Goal: Information Seeking & Learning: Understand process/instructions

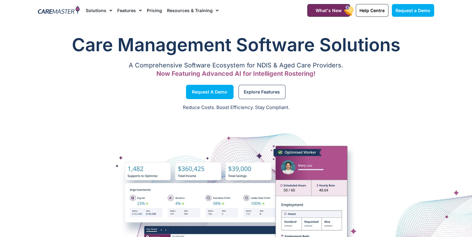
click at [204, 8] on link "Resources & Training" at bounding box center [193, 10] width 52 height 21
click at [214, 10] on span "Menu" at bounding box center [216, 10] width 6 height 11
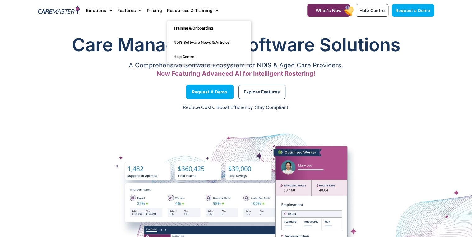
click at [114, 106] on p "Reduce Costs. Boost Efficiency. Stay Compliant." at bounding box center [236, 107] width 465 height 7
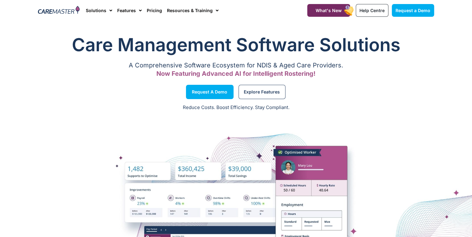
scroll to position [4018, 0]
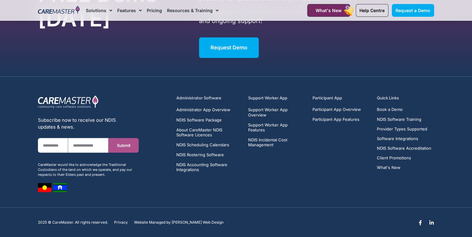
click at [315, 187] on div "Administrator Software Administrator App Overview NDIS Software Package About C…" at bounding box center [305, 143] width 264 height 103
click at [120, 220] on span "Privacy" at bounding box center [121, 222] width 14 height 4
click at [274, 198] on section "Subscribe now to receive our NDIS updates & news. First Name Email Submit CareM…" at bounding box center [236, 142] width 472 height 131
click at [257, 172] on div "Administrator Software Administrator App Overview NDIS Software Package About C…" at bounding box center [305, 143] width 264 height 103
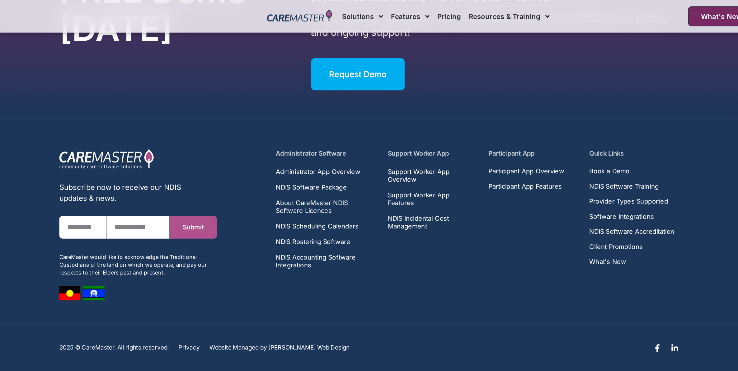
scroll to position [3886, 0]
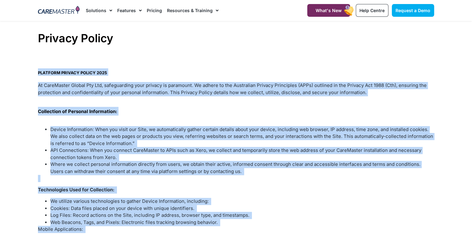
drag, startPoint x: 162, startPoint y: 116, endPoint x: 36, endPoint y: 72, distance: 133.2
copy div "PLATFORM PRIVACY POLICY 2025 At CareMaster Global Pty Ltd, safeguarding your pr…"
click at [187, 113] on p "Collection of Personal Information:" at bounding box center [236, 111] width 397 height 9
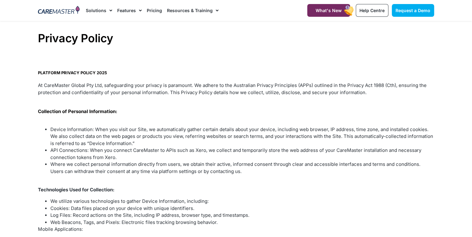
click at [49, 85] on p "At CareMaster Global Pty Ltd, safeguarding your privacy is paramount. We adhere…" at bounding box center [236, 89] width 397 height 14
drag, startPoint x: 49, startPoint y: 85, endPoint x: 96, endPoint y: 87, distance: 47.1
click at [96, 87] on p "At CareMaster Global Pty Ltd, safeguarding your privacy is paramount. We adhere…" at bounding box center [236, 89] width 397 height 14
copy p "CareMaster Global Pty Ltd"
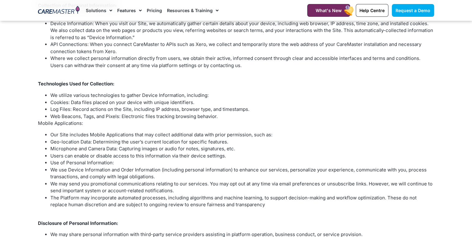
scroll to position [100, 0]
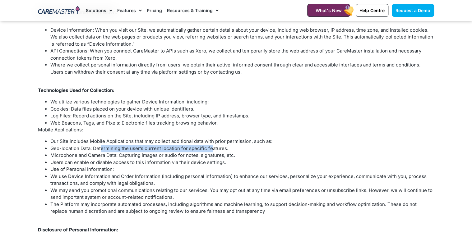
drag, startPoint x: 116, startPoint y: 150, endPoint x: 212, endPoint y: 151, distance: 95.9
click at [212, 151] on span "Geo-location Data: Determining the user’s current location for specific feature…" at bounding box center [139, 149] width 178 height 6
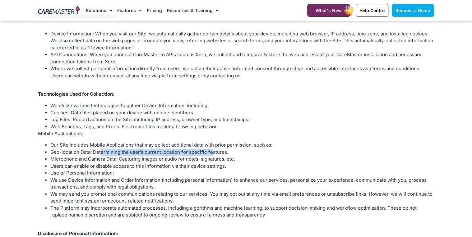
scroll to position [0, 0]
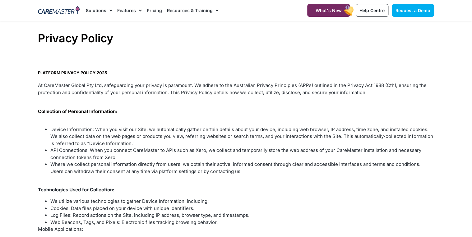
click at [41, 73] on b "PLATFORM PRIVACY POLICY 2025" at bounding box center [72, 72] width 69 height 5
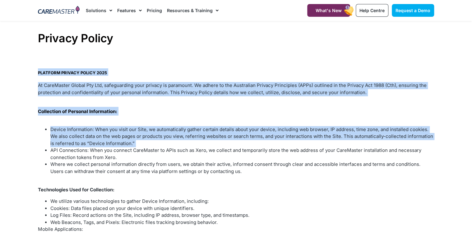
drag, startPoint x: 41, startPoint y: 73, endPoint x: 197, endPoint y: 144, distance: 172.0
click at [48, 73] on b "PLATFORM PRIVACY POLICY 2025" at bounding box center [72, 72] width 69 height 5
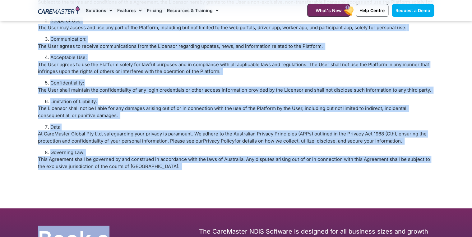
scroll to position [772, 0]
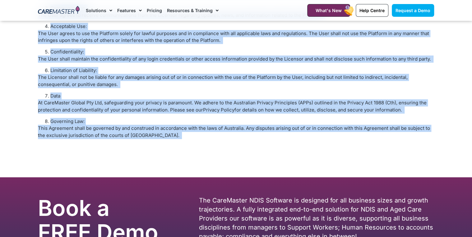
drag, startPoint x: 48, startPoint y: 73, endPoint x: 164, endPoint y: 140, distance: 134.5
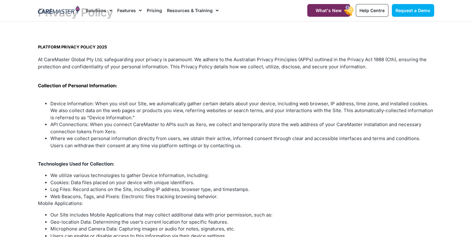
scroll to position [0, 0]
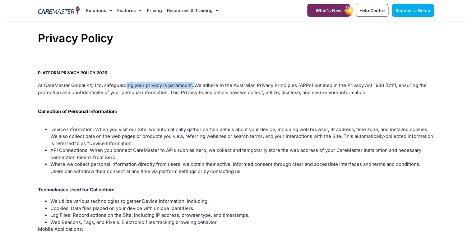
drag, startPoint x: 125, startPoint y: 85, endPoint x: 195, endPoint y: 85, distance: 69.7
click at [195, 85] on p "At CareMaster Global Pty Ltd, safeguarding your privacy is paramount. We adhere…" at bounding box center [236, 89] width 397 height 14
drag, startPoint x: 195, startPoint y: 85, endPoint x: 190, endPoint y: 125, distance: 40.1
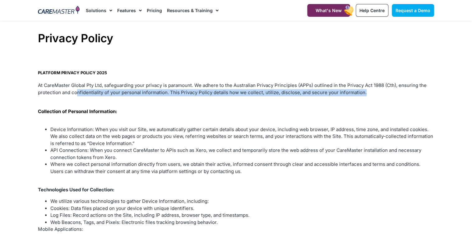
drag, startPoint x: 333, startPoint y: 93, endPoint x: 70, endPoint y: 92, distance: 262.7
click at [71, 92] on p "At CareMaster Global Pty Ltd, safeguarding your privacy is paramount. We adhere…" at bounding box center [236, 89] width 397 height 14
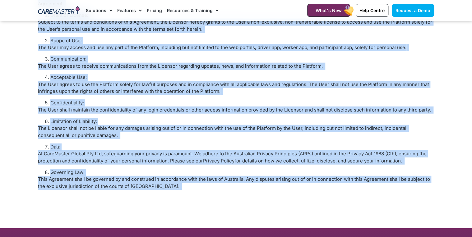
scroll to position [772, 0]
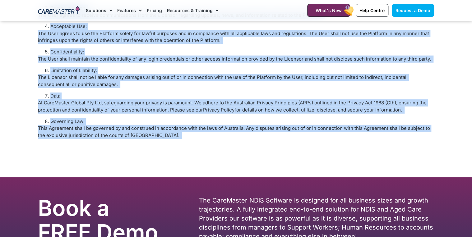
drag, startPoint x: 37, startPoint y: 70, endPoint x: 154, endPoint y: 134, distance: 133.3
copy div "PLATFORM PRIVACY POLICY 2025 At CareMaster Global Pty Ltd, safeguarding your pr…"
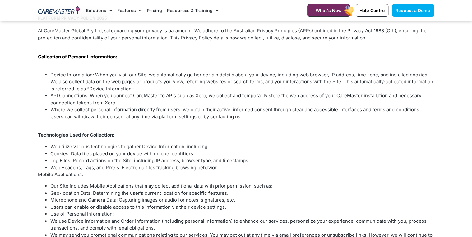
scroll to position [25, 0]
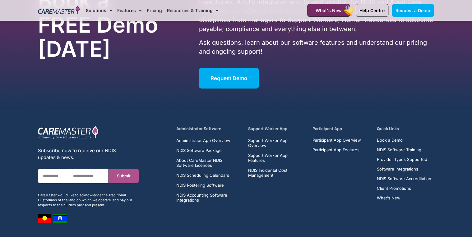
scroll to position [1015, 0]
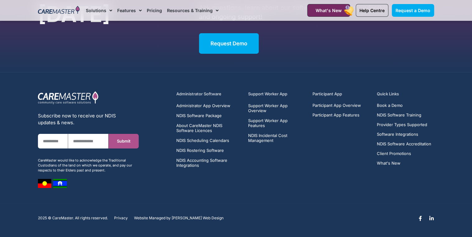
click at [255, 177] on div "Administrator Software Administrator App Overview NDIS Software Package About C…" at bounding box center [305, 139] width 264 height 103
click at [331, 167] on div "Participant App Participant App Overview Participant App Features" at bounding box center [341, 129] width 57 height 77
click at [330, 165] on div "Participant App Participant App Overview Participant App Features" at bounding box center [341, 129] width 57 height 77
click at [294, 172] on div "Administrator Software Administrator App Overview NDIS Software Package About C…" at bounding box center [305, 139] width 264 height 103
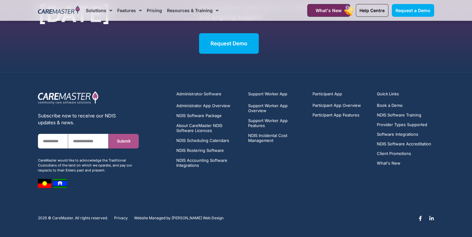
click at [143, 174] on div "Administrator Software Administrator App Overview NDIS Software Package About C…" at bounding box center [290, 139] width 296 height 103
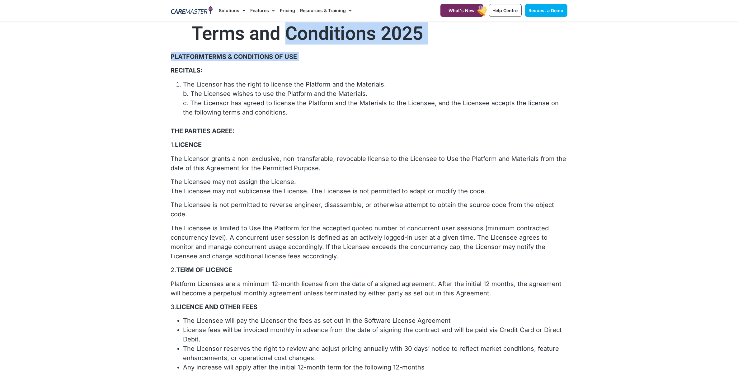
drag, startPoint x: 304, startPoint y: 41, endPoint x: 403, endPoint y: 64, distance: 101.9
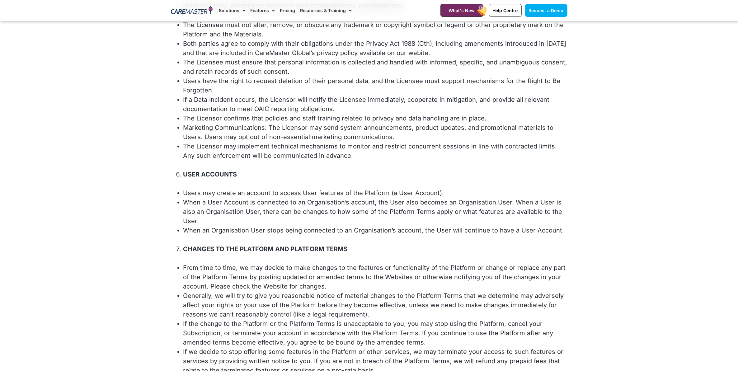
scroll to position [353, 0]
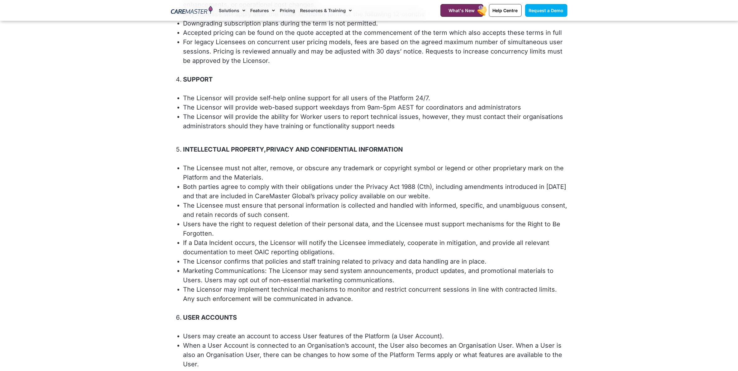
click at [373, 131] on p at bounding box center [369, 135] width 397 height 9
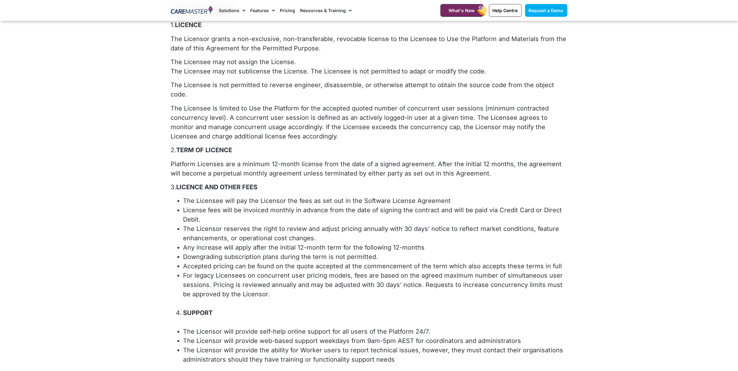
scroll to position [0, 0]
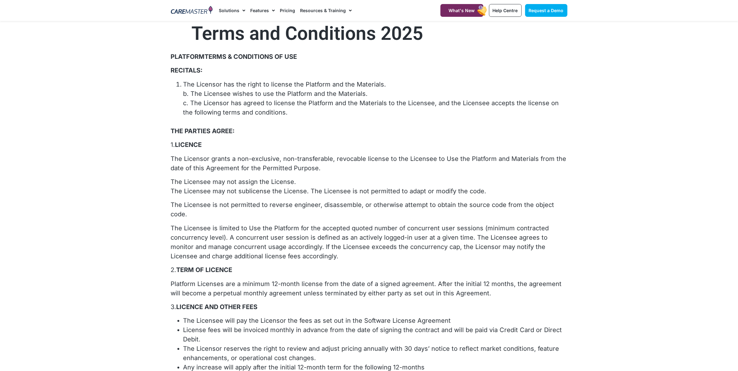
click at [177, 58] on b "PLATFORM TERMS & CONDITIONS OF USE" at bounding box center [235, 56] width 128 height 7
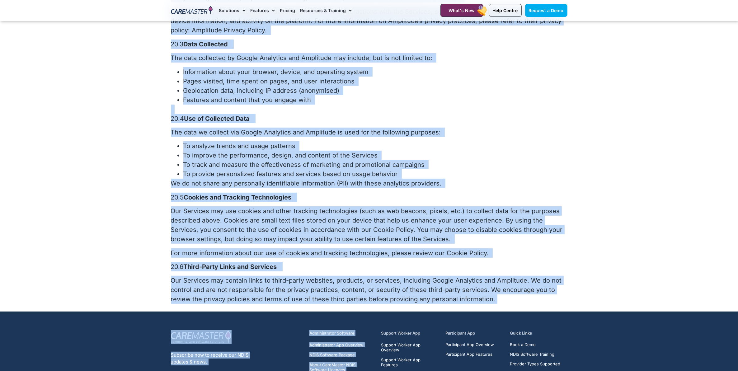
scroll to position [3310, 0]
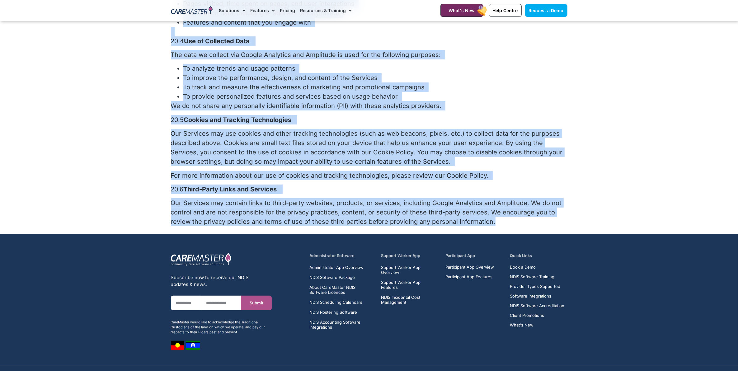
drag, startPoint x: 177, startPoint y: 58, endPoint x: 488, endPoint y: 196, distance: 340.1
copy div "LOREMIPS DOLOR & SITAMETCON AD ELI SEDDOEIU: Tem Incididu utl etd magna al enim…"
drag, startPoint x: 488, startPoint y: 196, endPoint x: 536, endPoint y: 14, distance: 188.3
click at [442, 132] on p "Our Services may use cookies and other tracking technologies (such as web beaco…" at bounding box center [369, 147] width 397 height 37
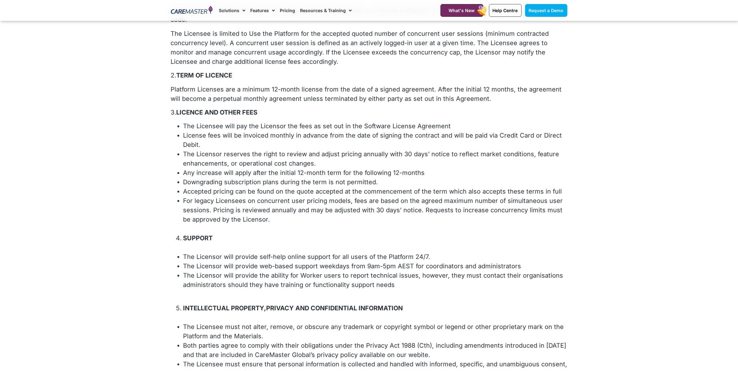
scroll to position [350, 0]
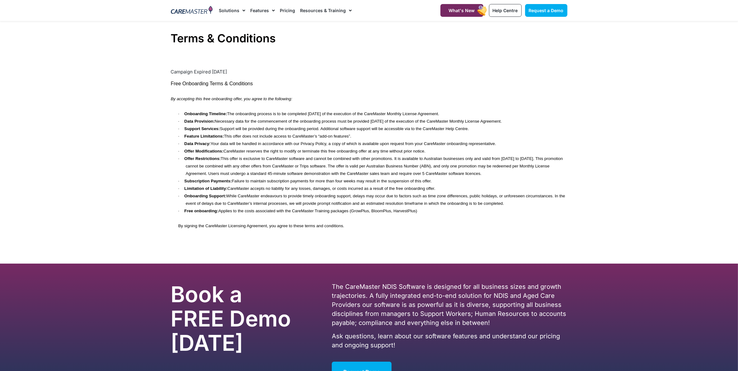
click at [457, 134] on p "· Feature Limitations: This offer does not include access to CareMaster’s “add-…" at bounding box center [377, 135] width 382 height 7
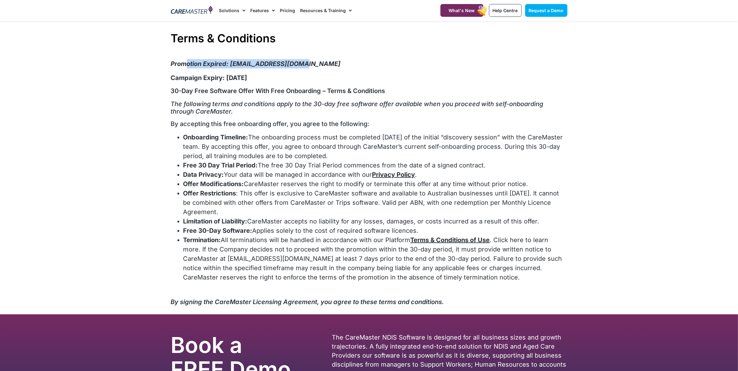
drag, startPoint x: 187, startPoint y: 63, endPoint x: 303, endPoint y: 66, distance: 116.1
click at [303, 66] on em "Promotion Expired: [EMAIL_ADDRESS][DOMAIN_NAME]" at bounding box center [256, 63] width 170 height 7
click at [384, 201] on li "Offer Restrictions : This offer is exclusive to CareMaster software and availab…" at bounding box center [375, 203] width 384 height 28
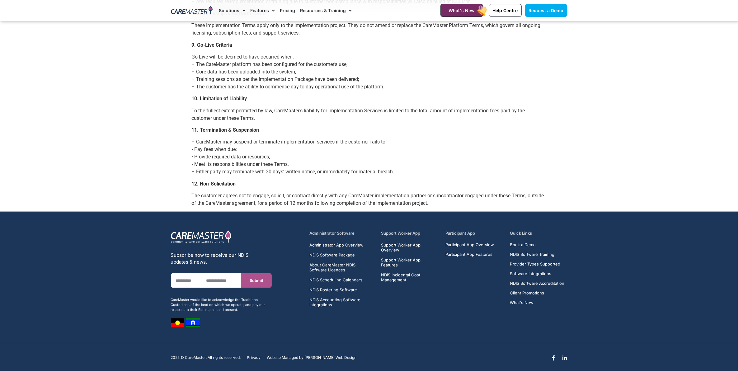
scroll to position [871, 0]
